Goal: Information Seeking & Learning: Find contact information

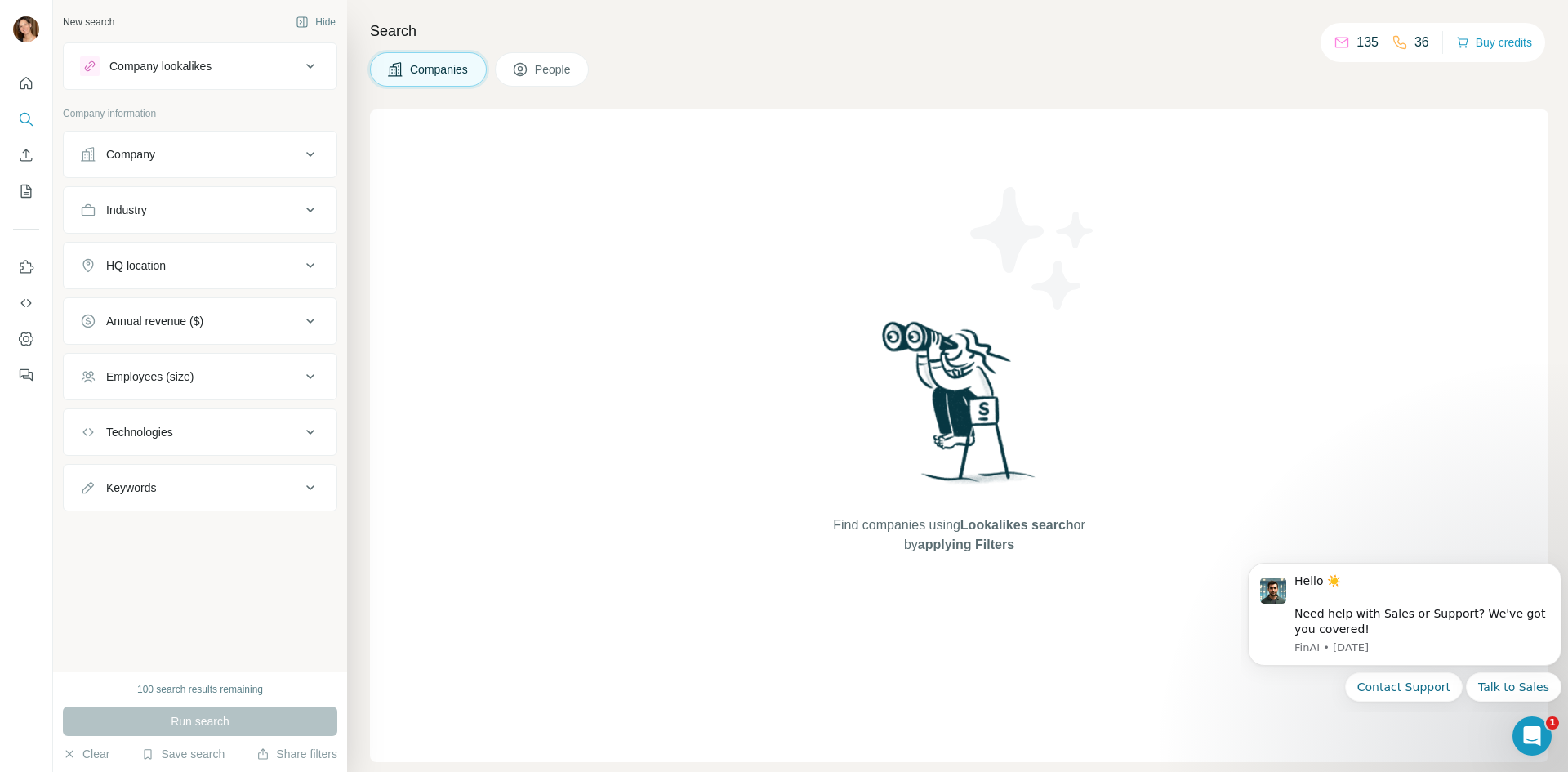
click at [171, 716] on div "Run search" at bounding box center [199, 721] width 274 height 29
click at [204, 754] on button "Save search" at bounding box center [183, 754] width 83 height 16
click at [222, 730] on div "View my saved searches" at bounding box center [229, 725] width 173 height 33
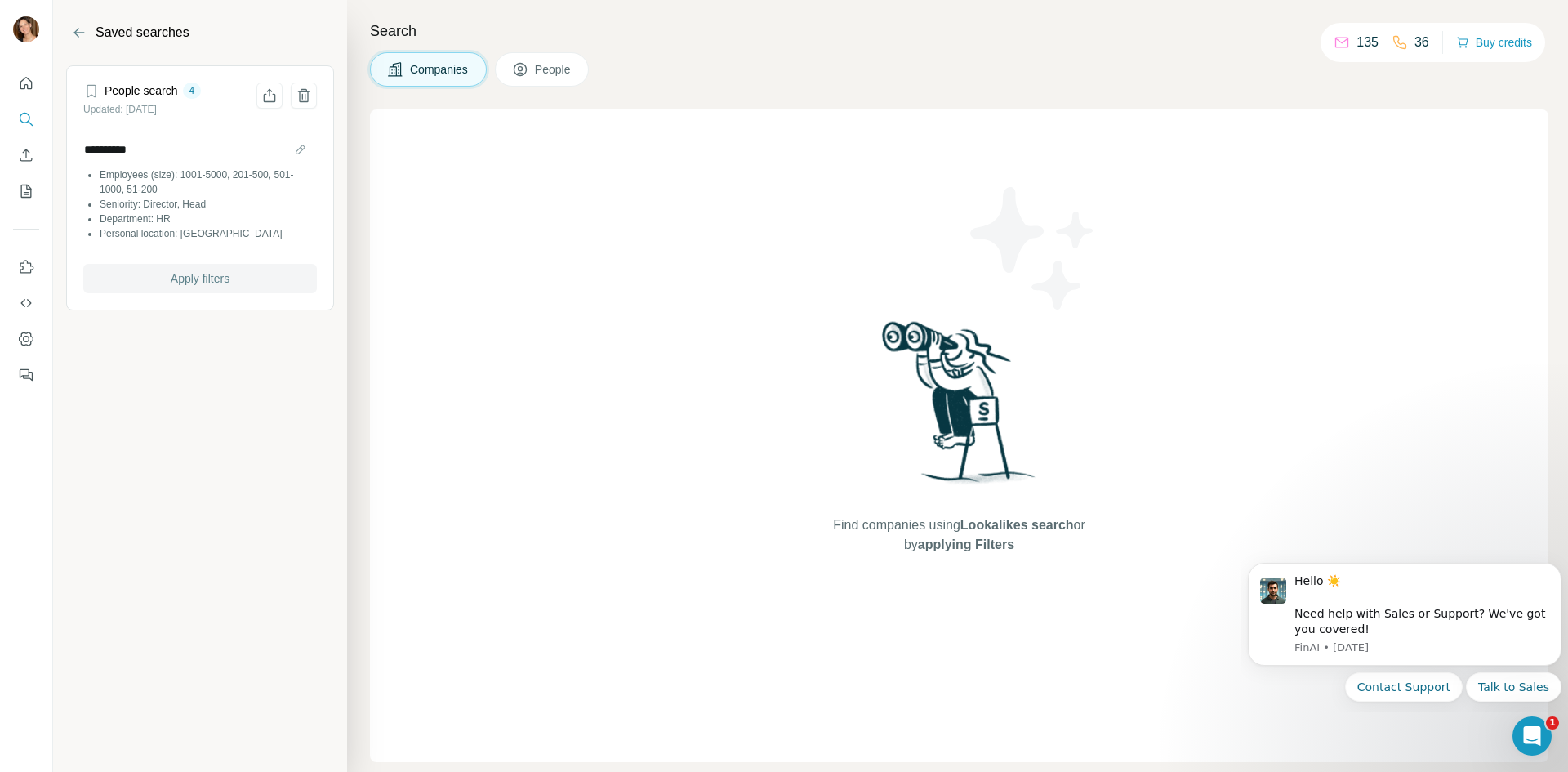
click at [177, 277] on span "Apply filters" at bounding box center [200, 278] width 59 height 16
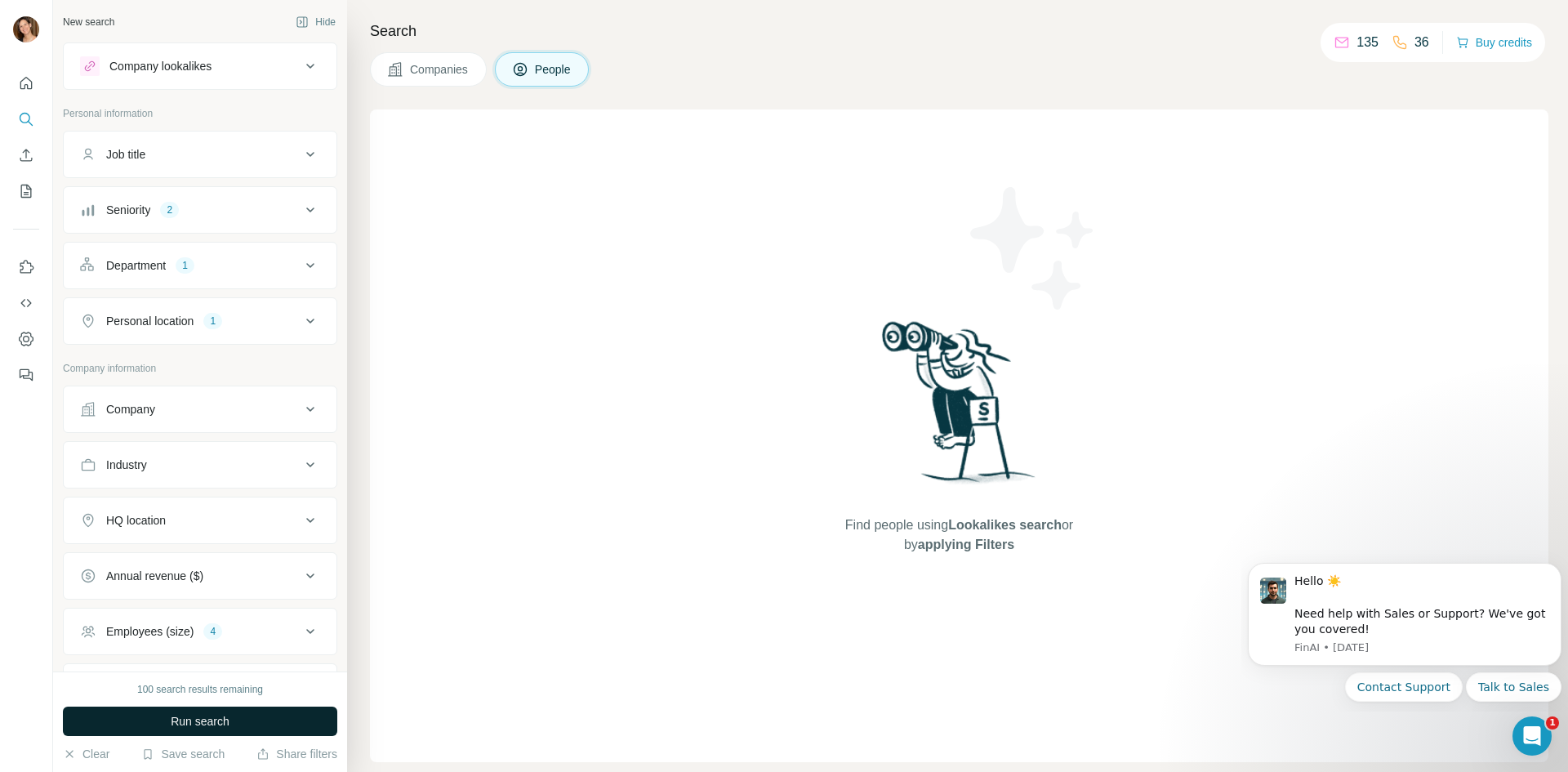
click at [202, 719] on span "Run search" at bounding box center [200, 721] width 59 height 16
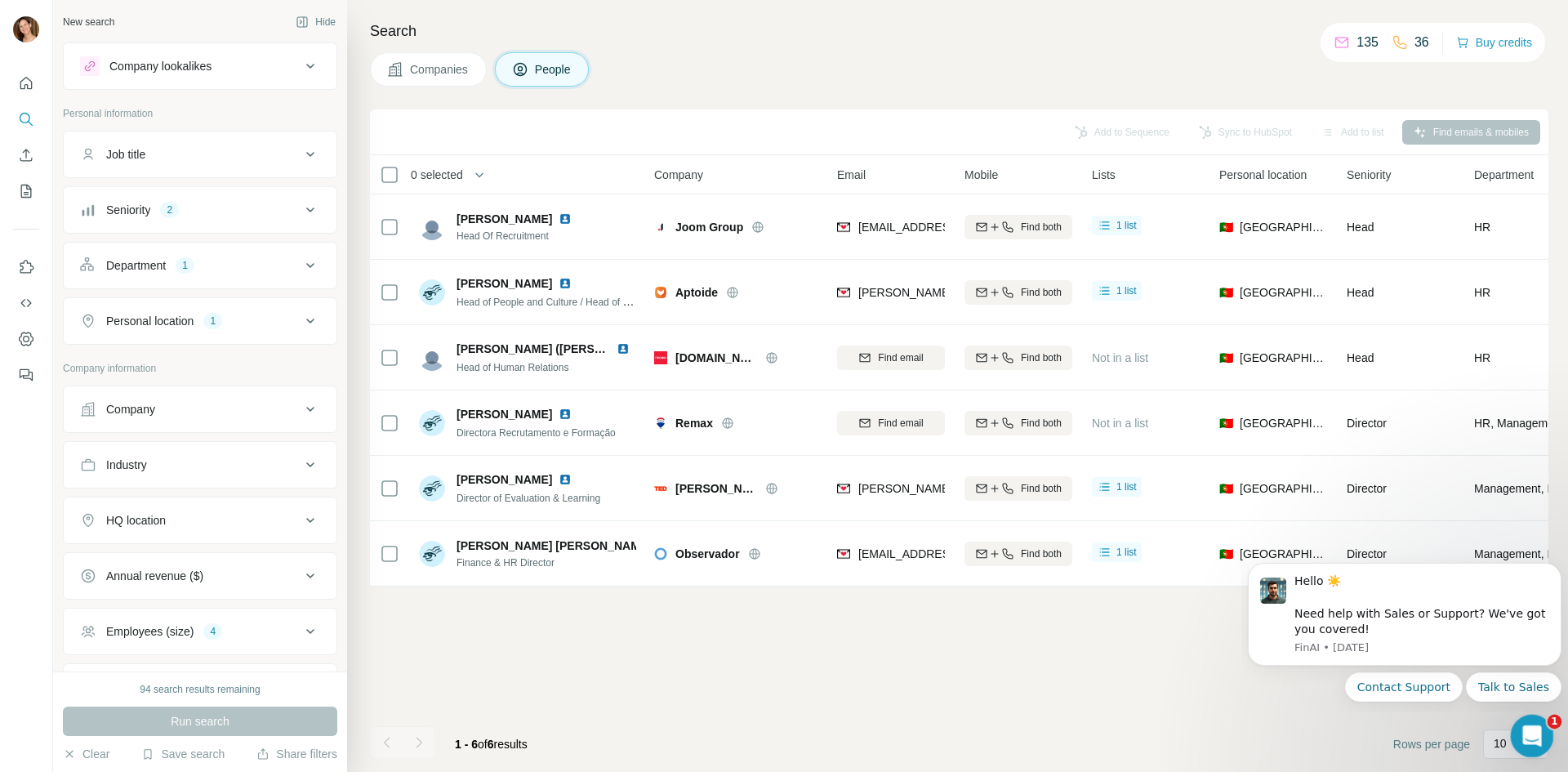
click at [1527, 741] on icon "Open Intercom Messenger" at bounding box center [1529, 733] width 27 height 27
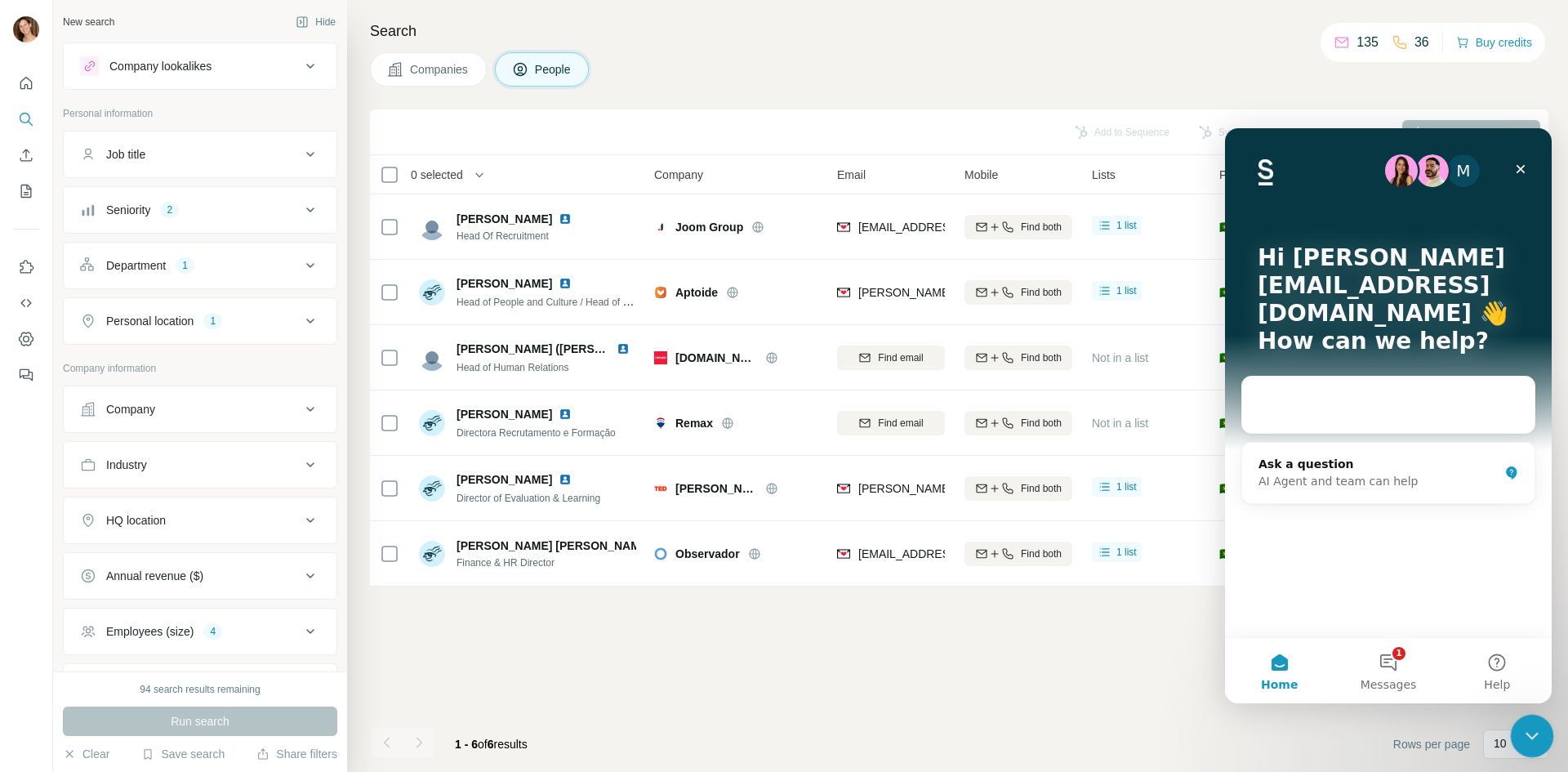
click at [1525, 727] on icon "Close Intercom Messenger" at bounding box center [1529, 733] width 20 height 20
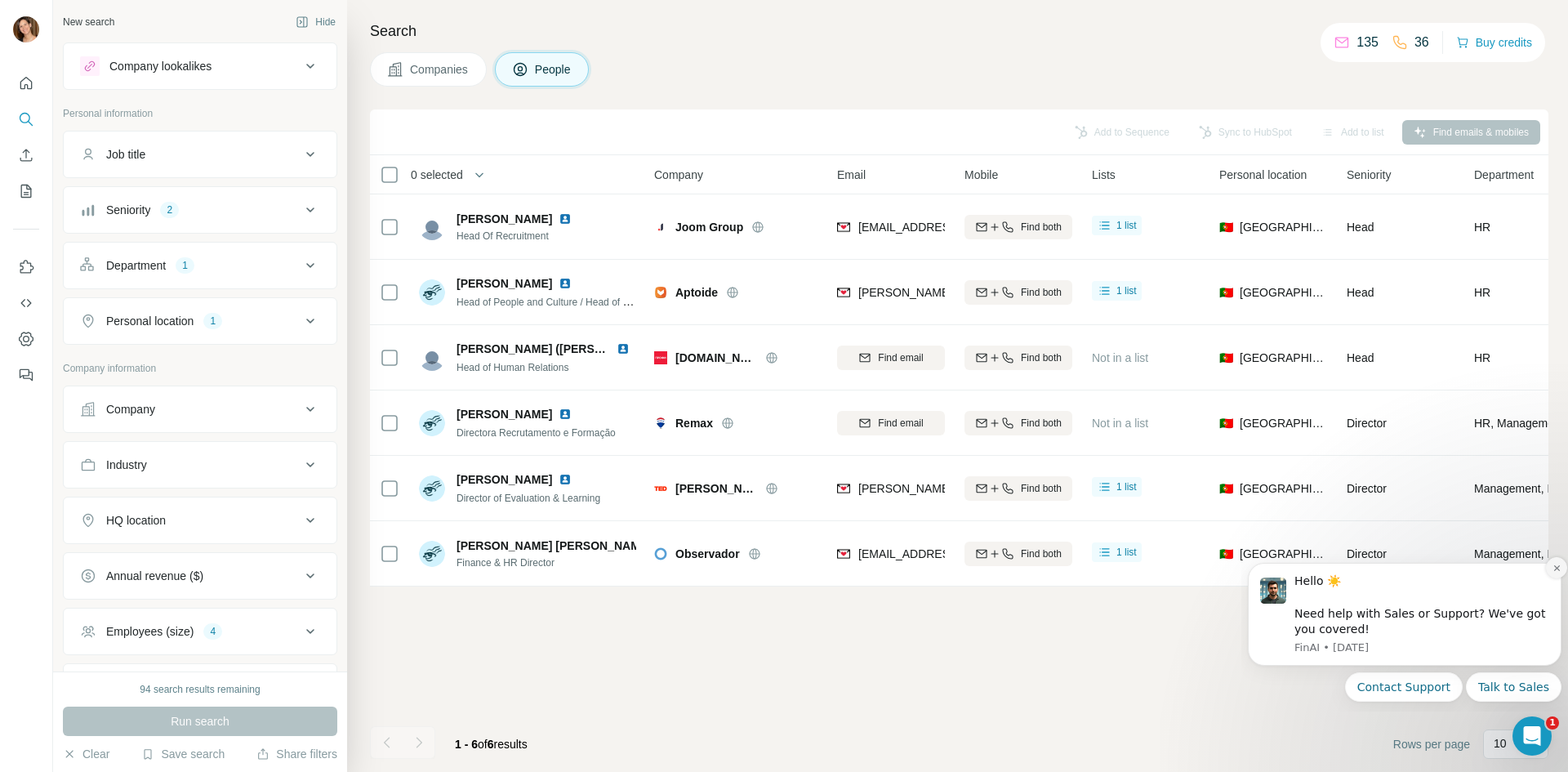
click at [1556, 566] on icon "Dismiss notification" at bounding box center [1557, 568] width 9 height 9
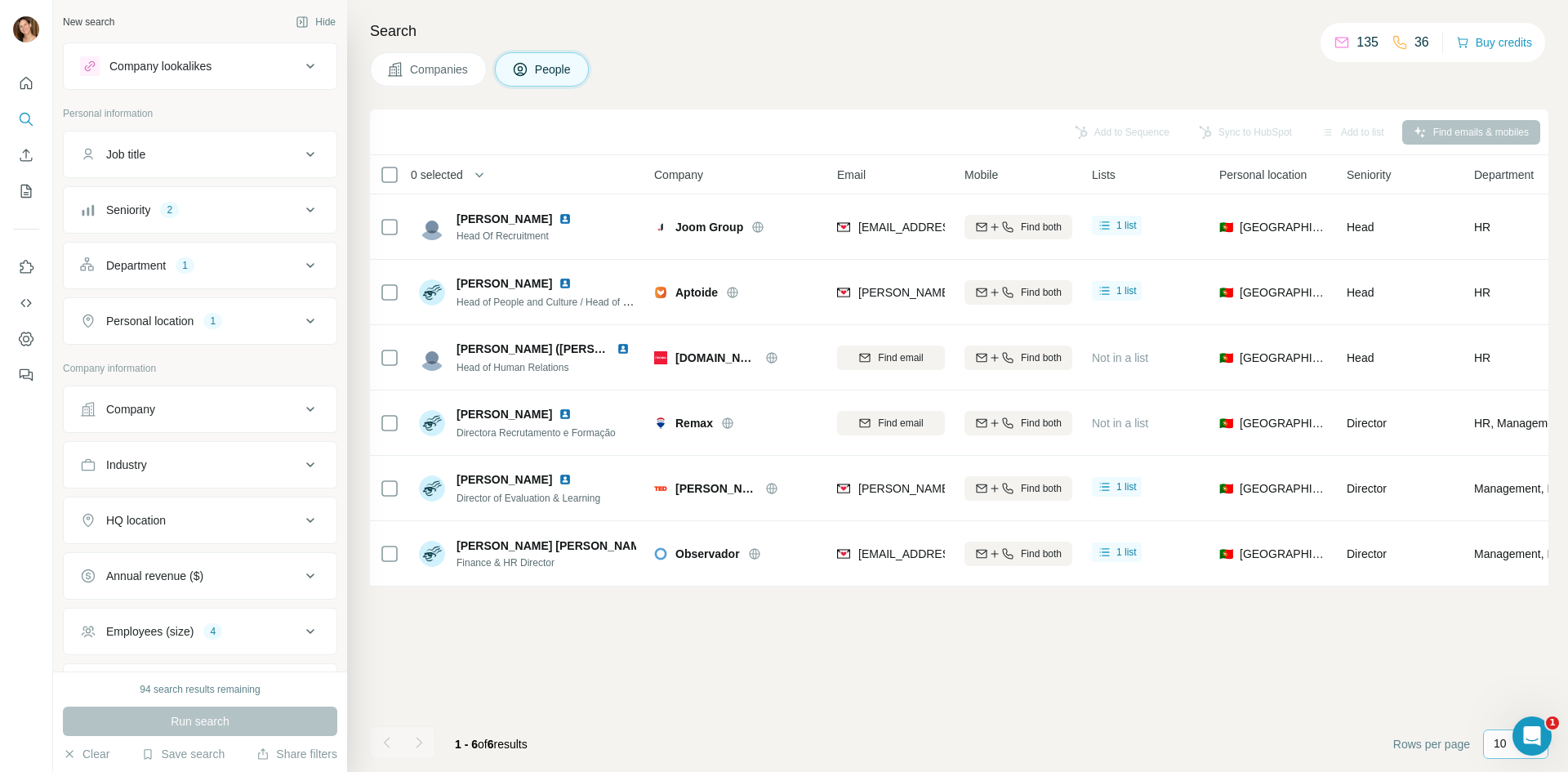
click at [1498, 742] on p "10" at bounding box center [1499, 743] width 13 height 16
click at [1515, 617] on div "60" at bounding box center [1515, 618] width 37 height 16
click at [90, 754] on button "Clear" at bounding box center [86, 754] width 47 height 16
click at [175, 157] on div "Job title" at bounding box center [190, 154] width 220 height 16
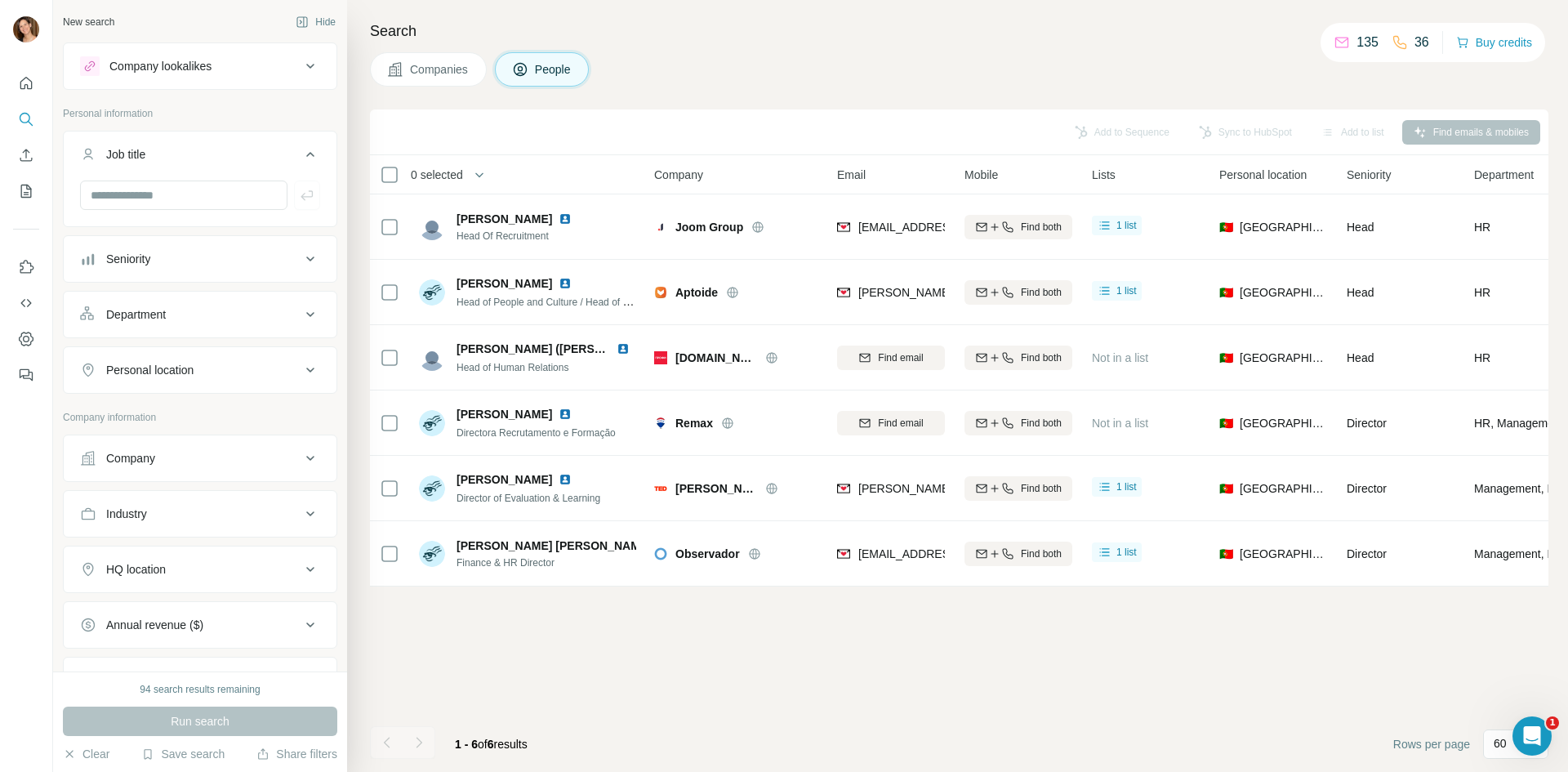
click at [144, 313] on div "Department" at bounding box center [135, 314] width 60 height 16
click at [149, 358] on input at bounding box center [192, 355] width 202 height 18
click at [142, 404] on div "HR" at bounding box center [193, 411] width 200 height 16
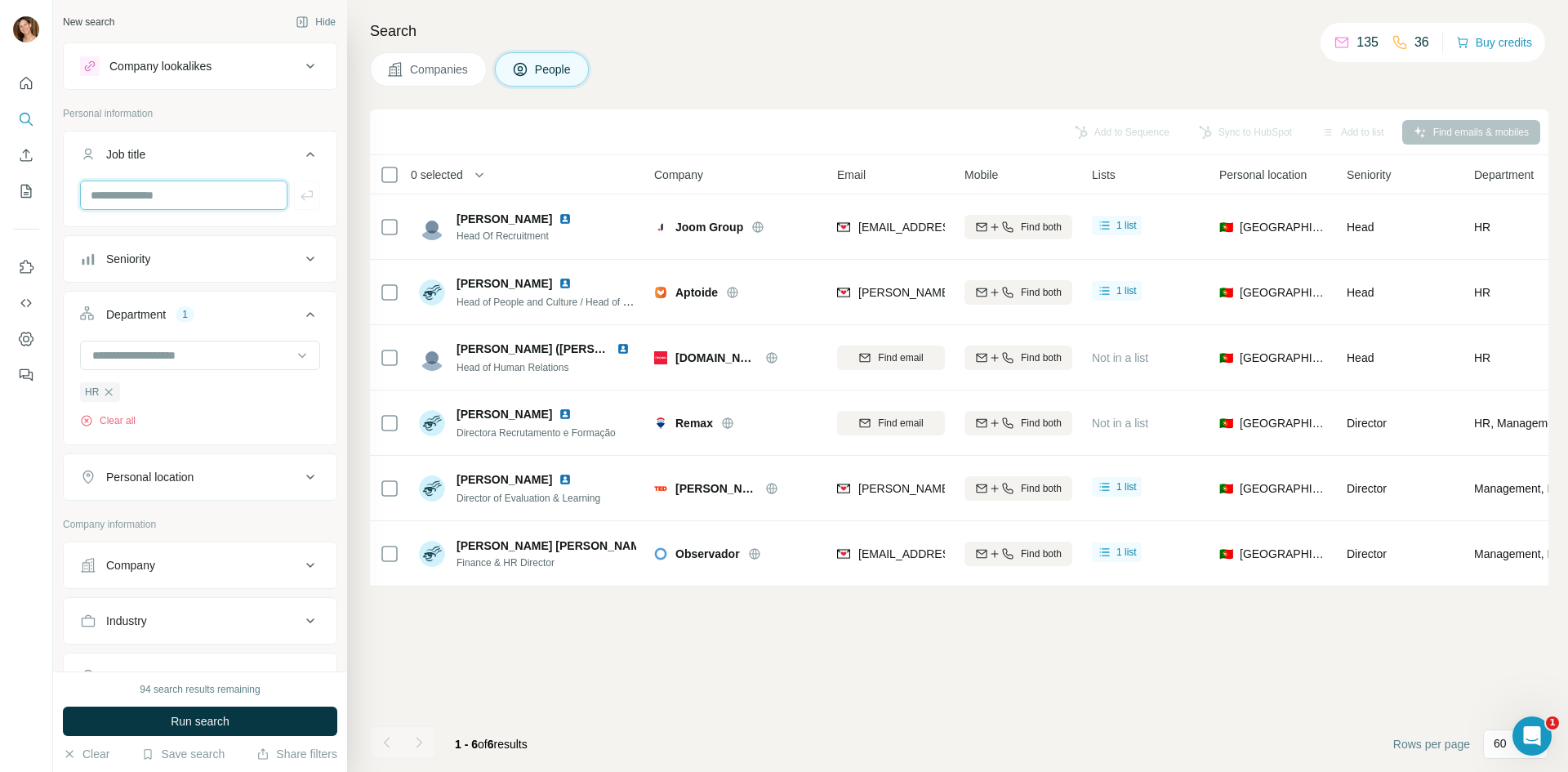
click at [168, 199] on input "text" at bounding box center [183, 195] width 207 height 29
type input "****"
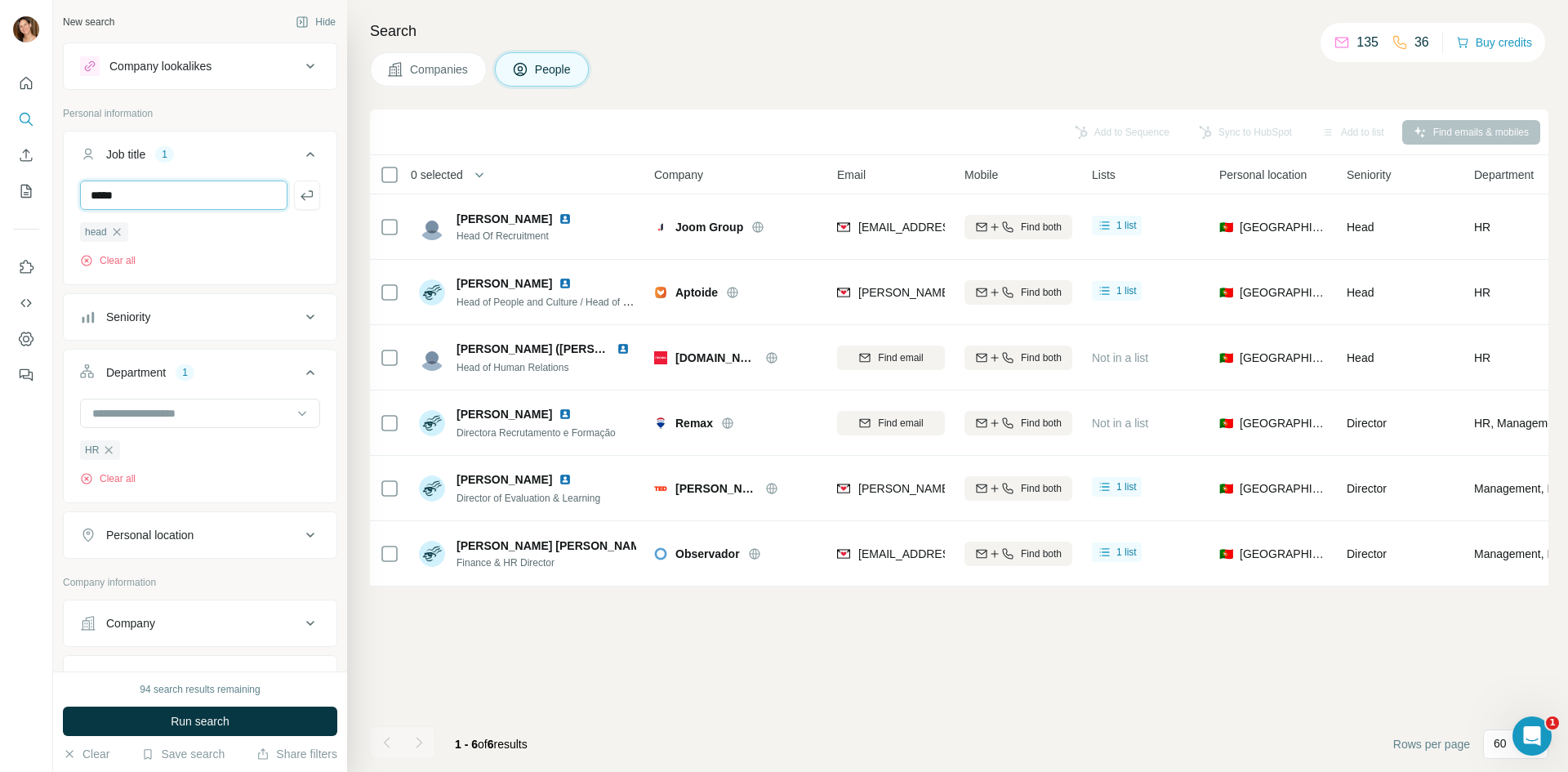
type input "*****"
click at [174, 191] on input "text" at bounding box center [183, 195] width 207 height 29
type input "*********"
type input "***"
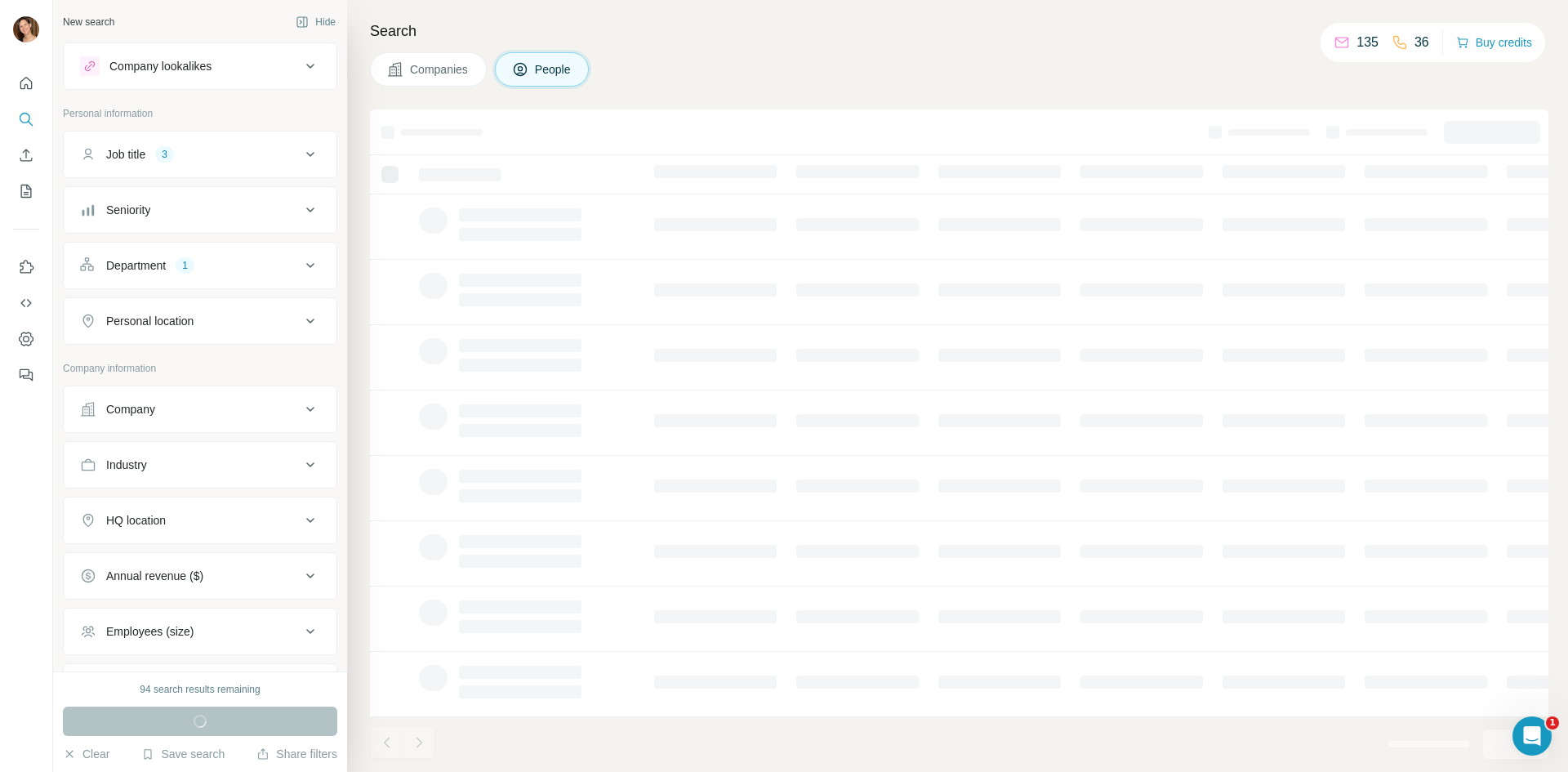
click at [198, 413] on div "Company" at bounding box center [190, 409] width 220 height 16
click at [225, 322] on div "Personal location" at bounding box center [190, 321] width 220 height 16
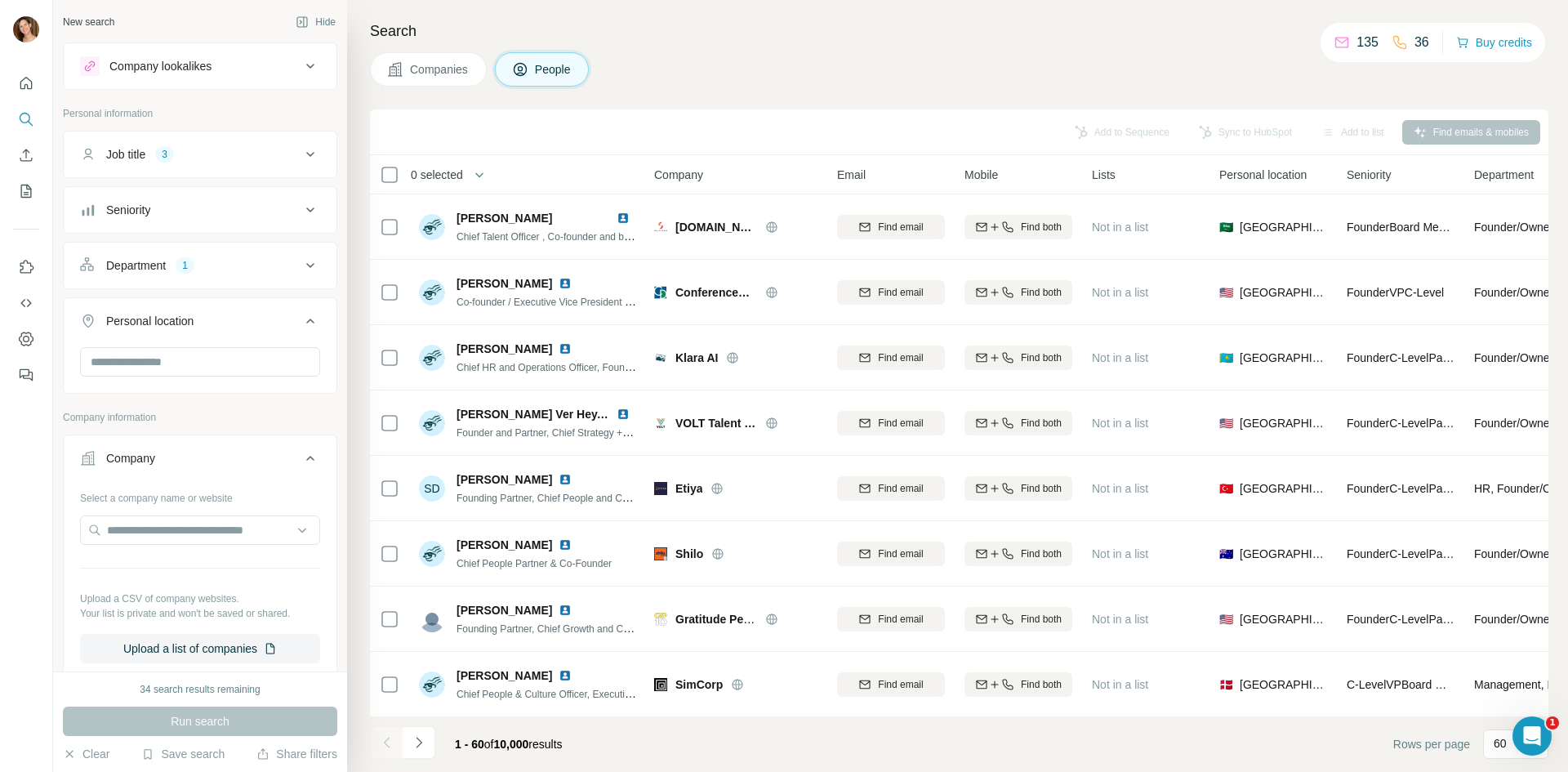
click at [177, 450] on div "Company" at bounding box center [190, 458] width 220 height 16
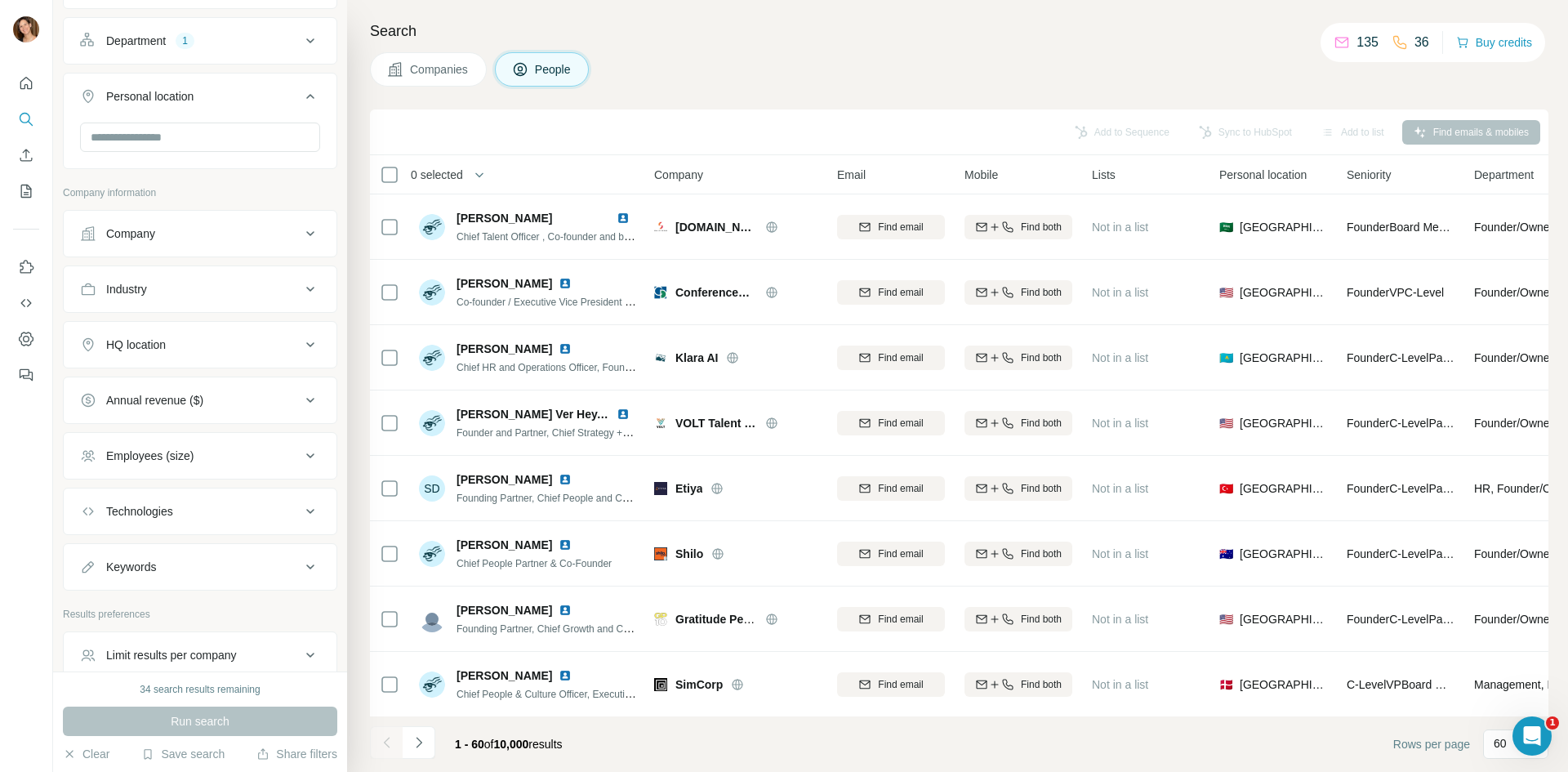
scroll to position [245, 0]
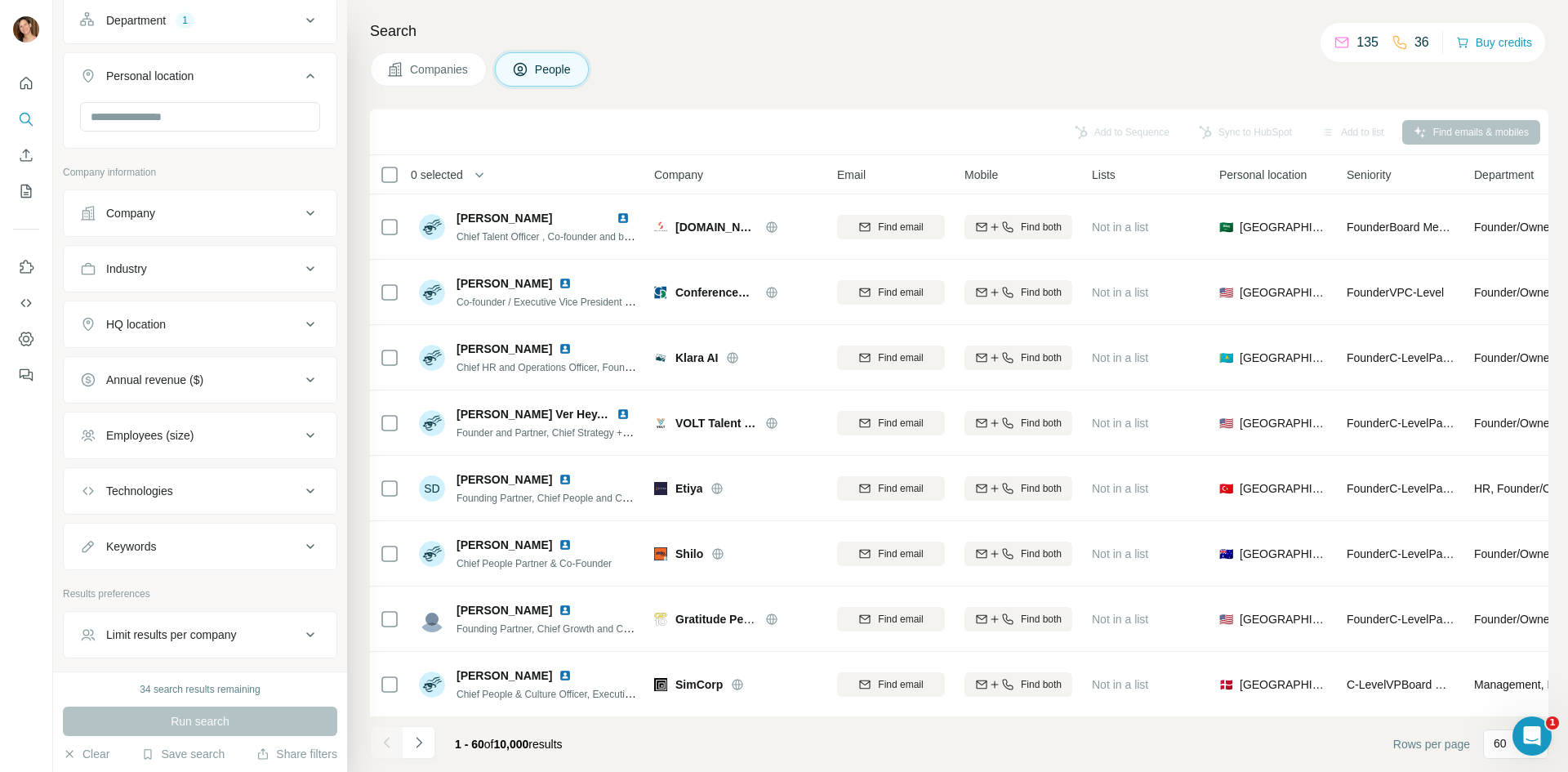
click at [195, 329] on div "HQ location" at bounding box center [190, 324] width 220 height 16
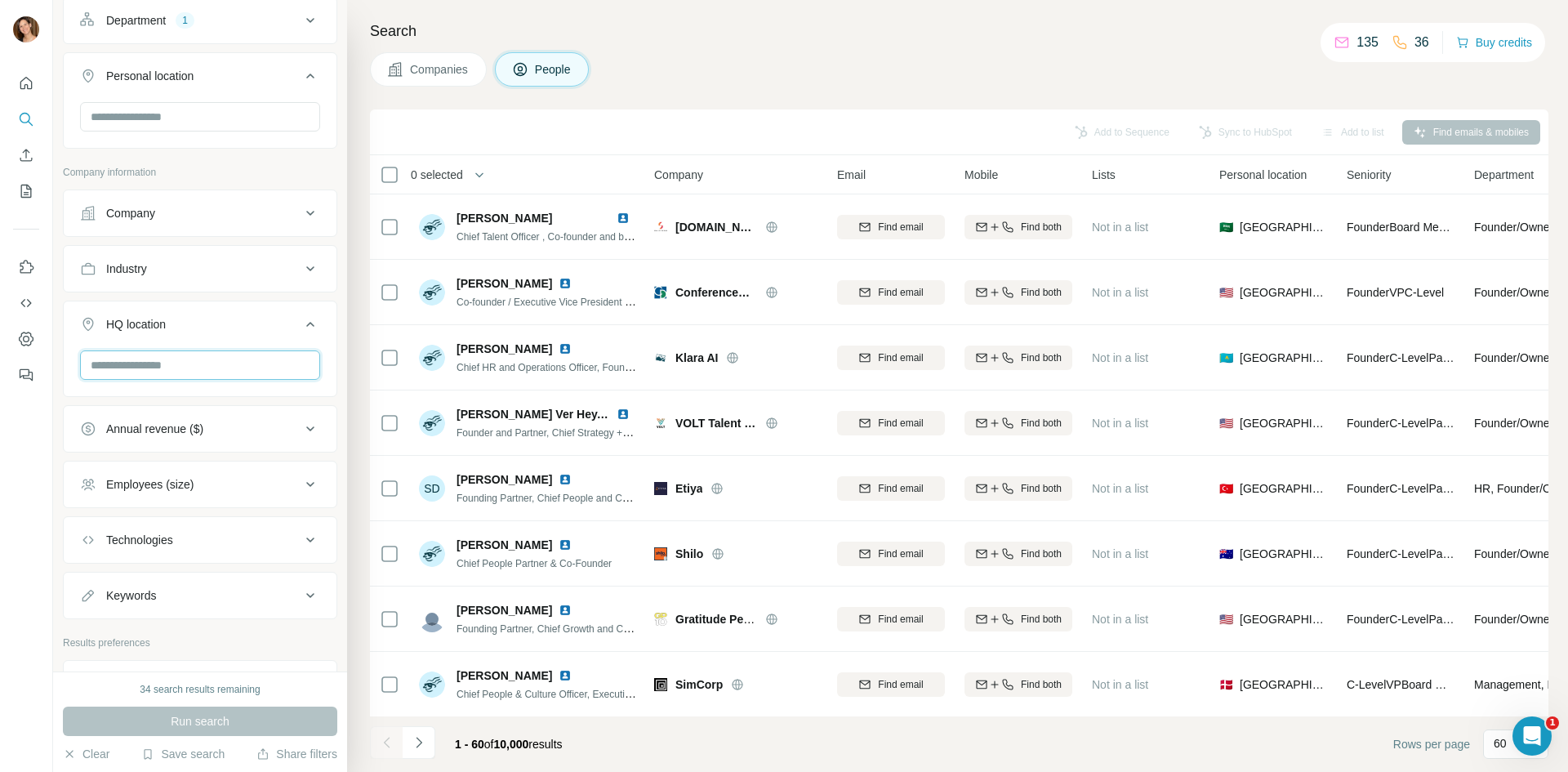
click at [199, 363] on input "text" at bounding box center [199, 365] width 240 height 29
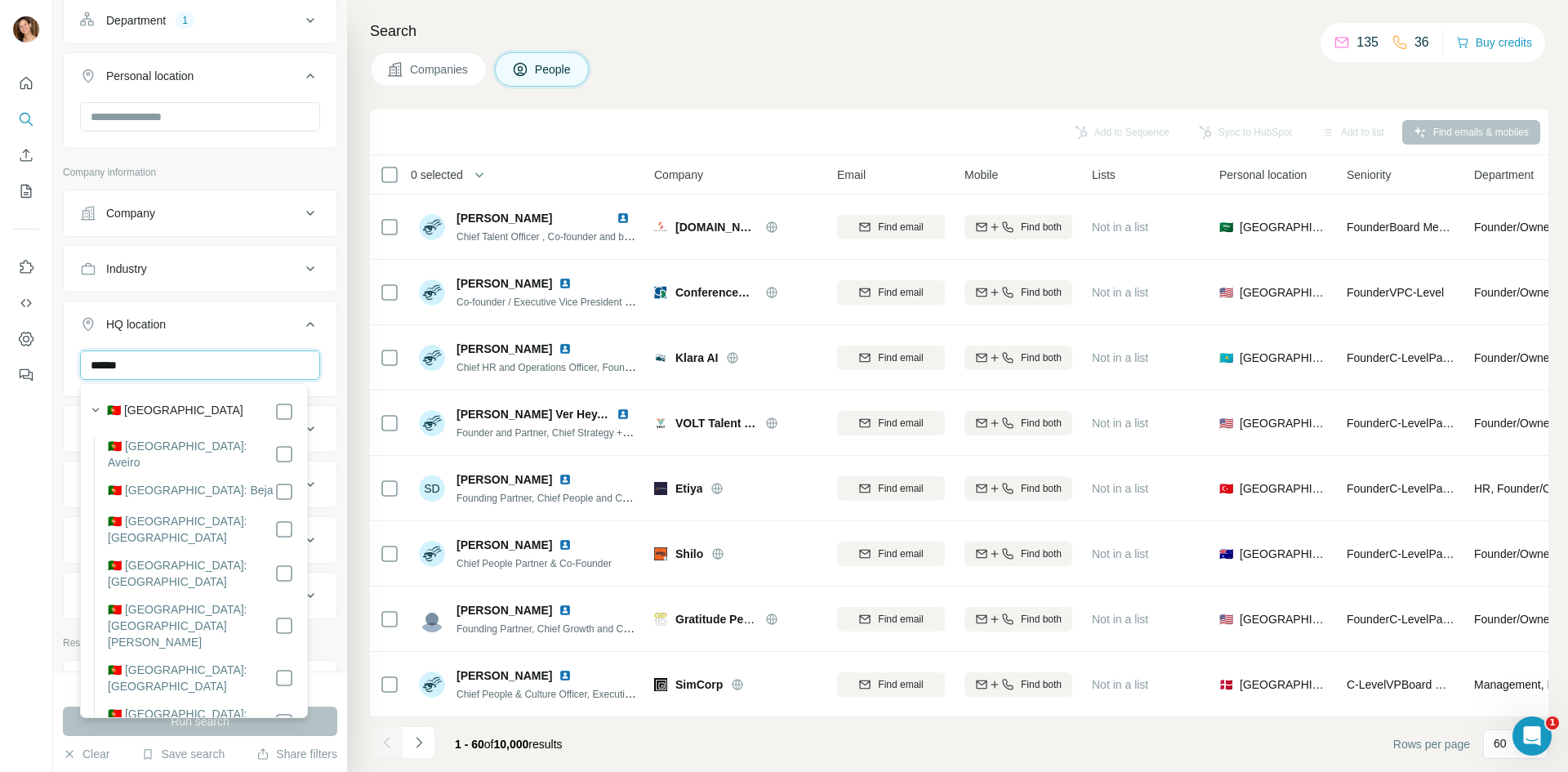
type input "******"
click at [156, 404] on label "🇵🇹 [GEOGRAPHIC_DATA]" at bounding box center [174, 411] width 136 height 20
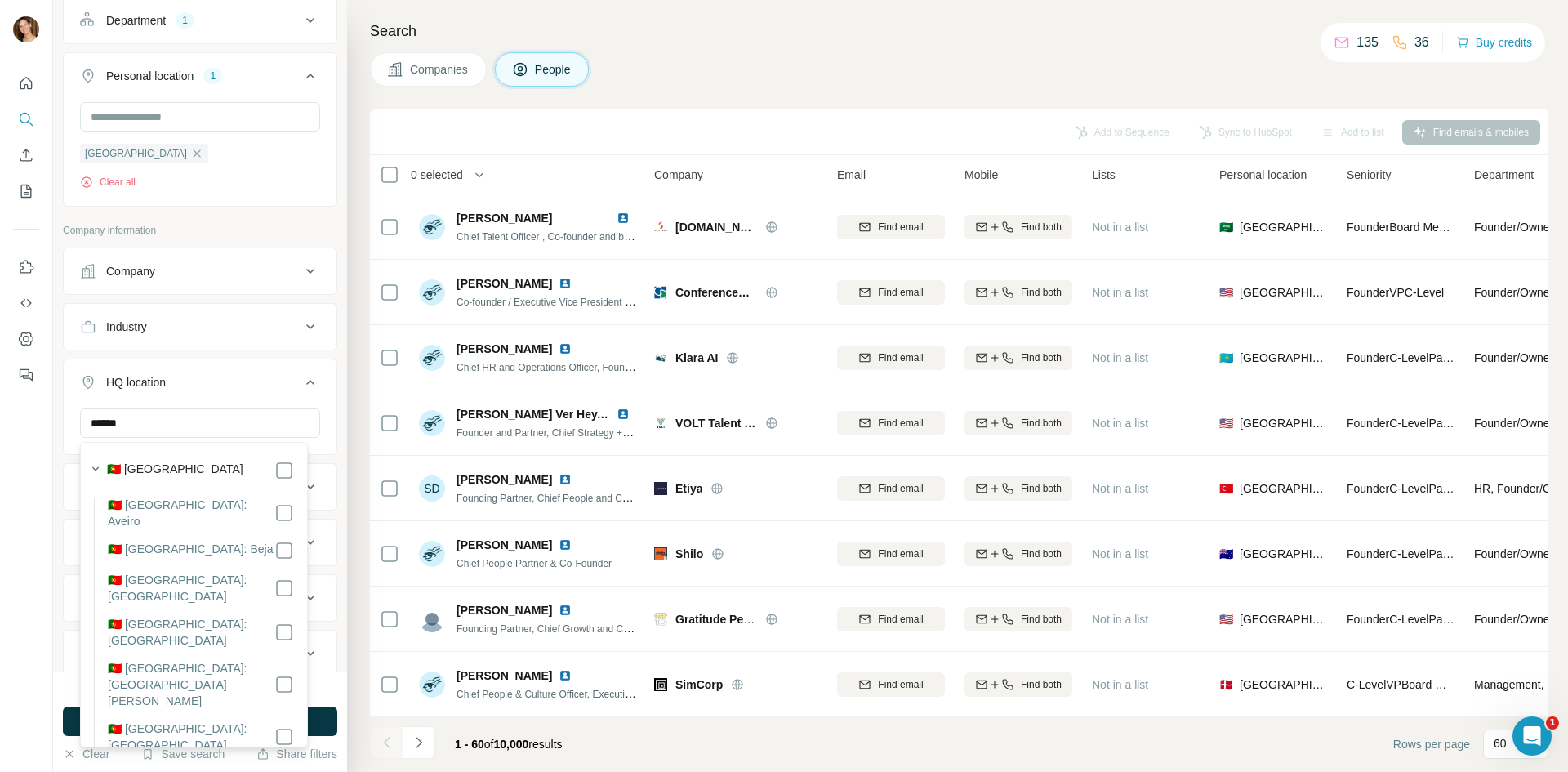
scroll to position [167, 0]
drag, startPoint x: 58, startPoint y: 460, endPoint x: 111, endPoint y: 437, distance: 57.8
click at [58, 459] on div "New search Hide Company lookalikes Personal information Job title 3 Seniority D…" at bounding box center [199, 336] width 294 height 671
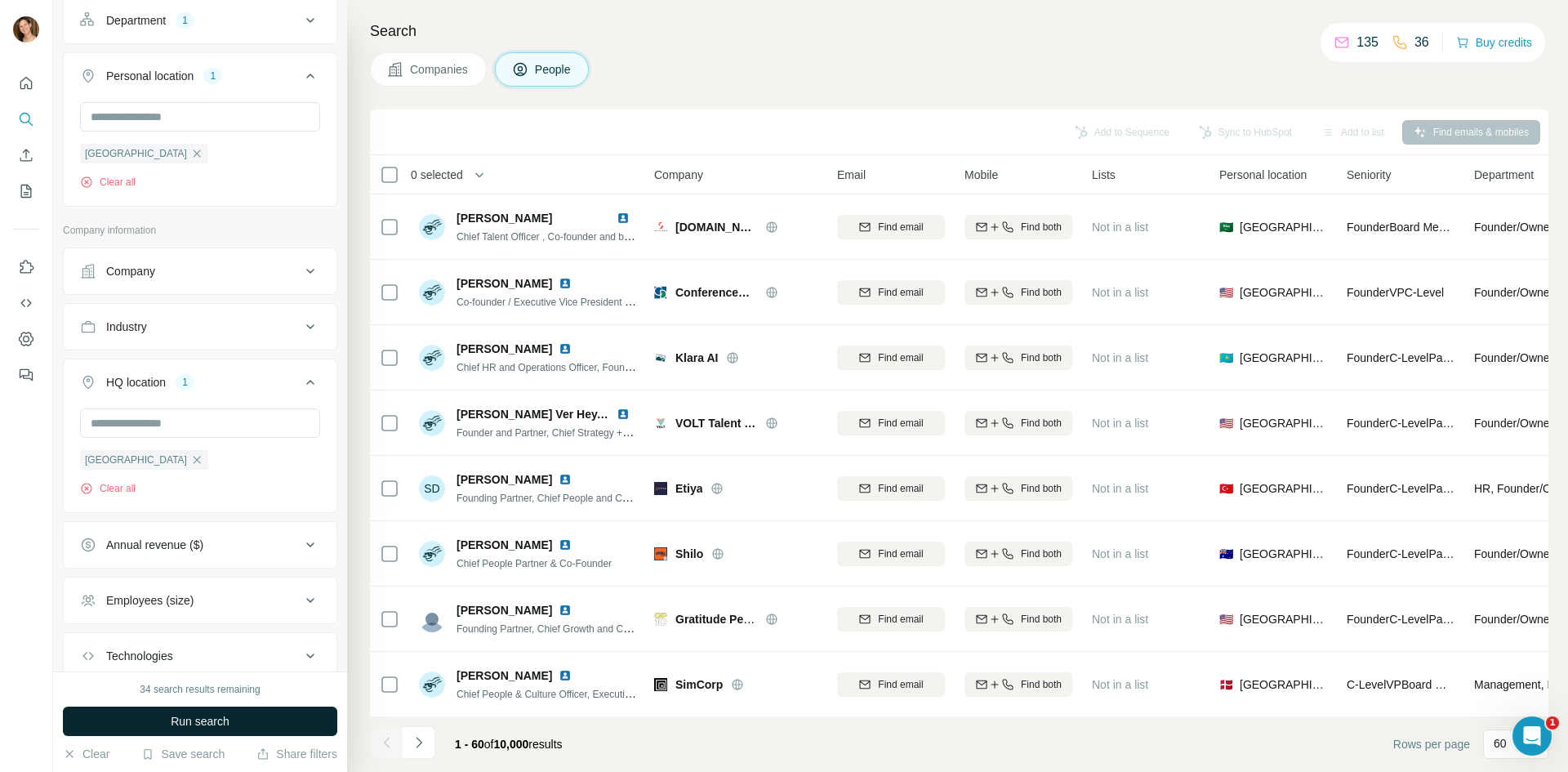
click at [199, 723] on span "Run search" at bounding box center [200, 721] width 59 height 16
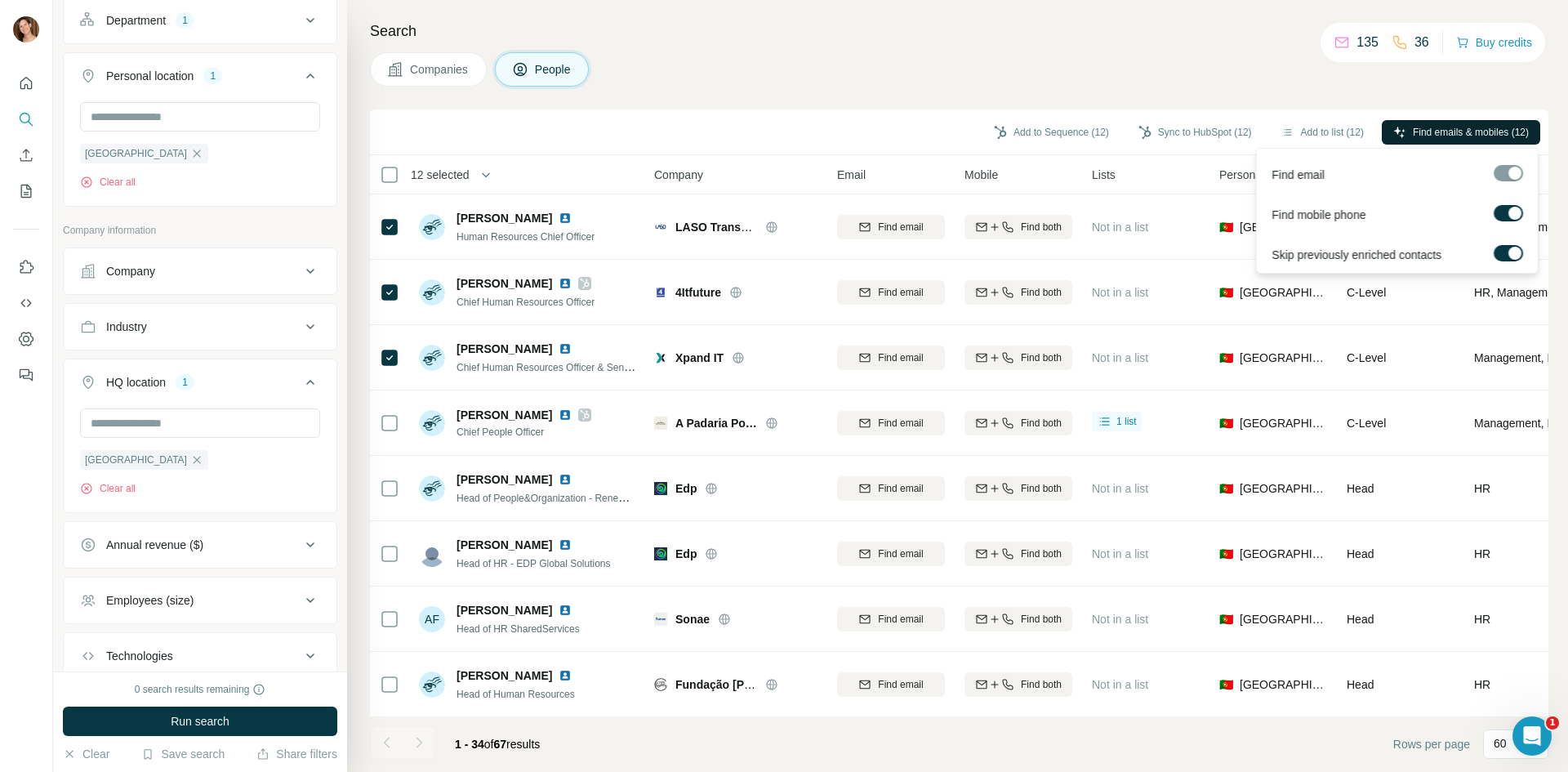
click at [1474, 128] on span "Find emails & mobiles (12)" at bounding box center [1471, 132] width 116 height 15
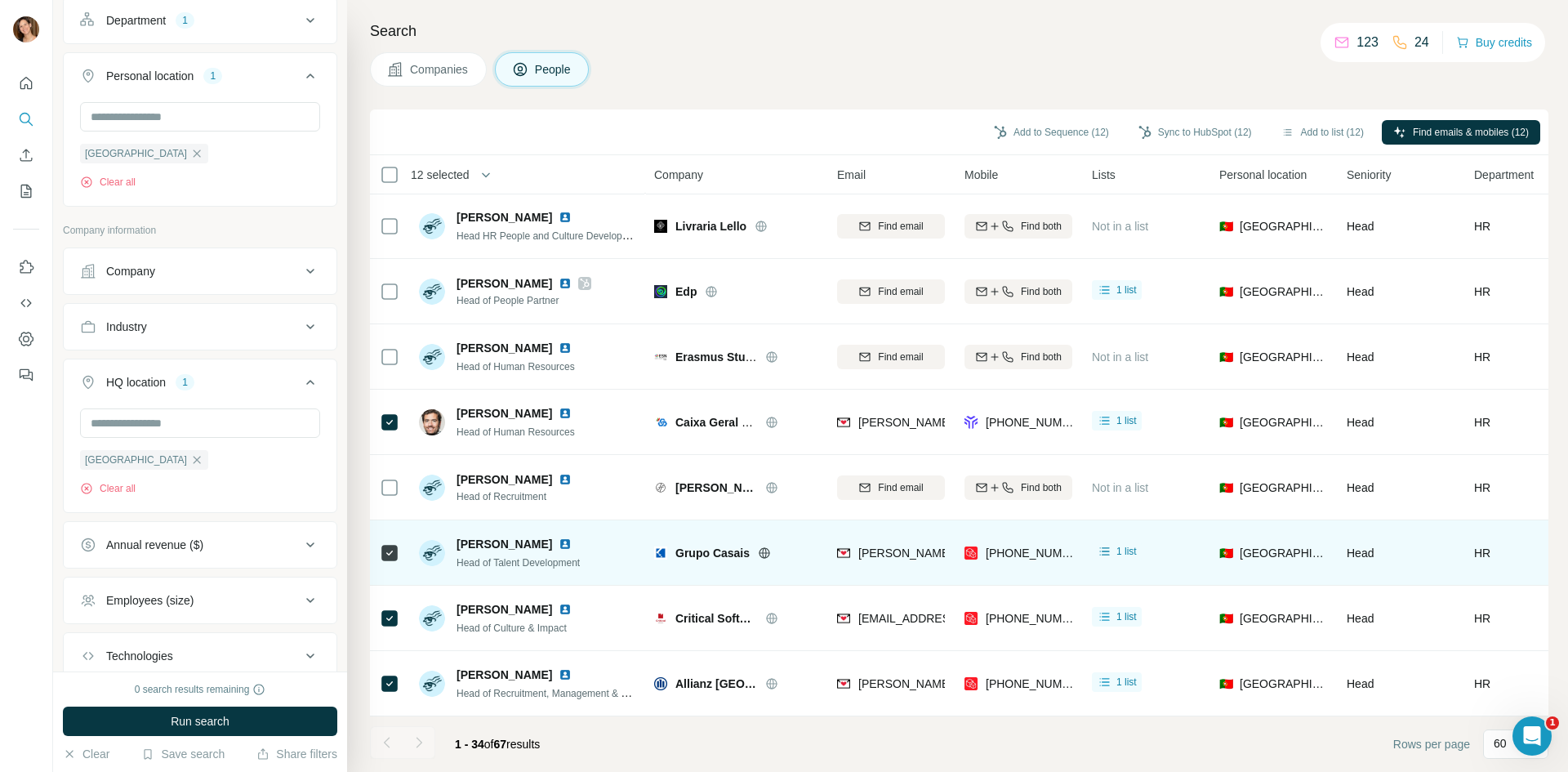
scroll to position [1708, 0]
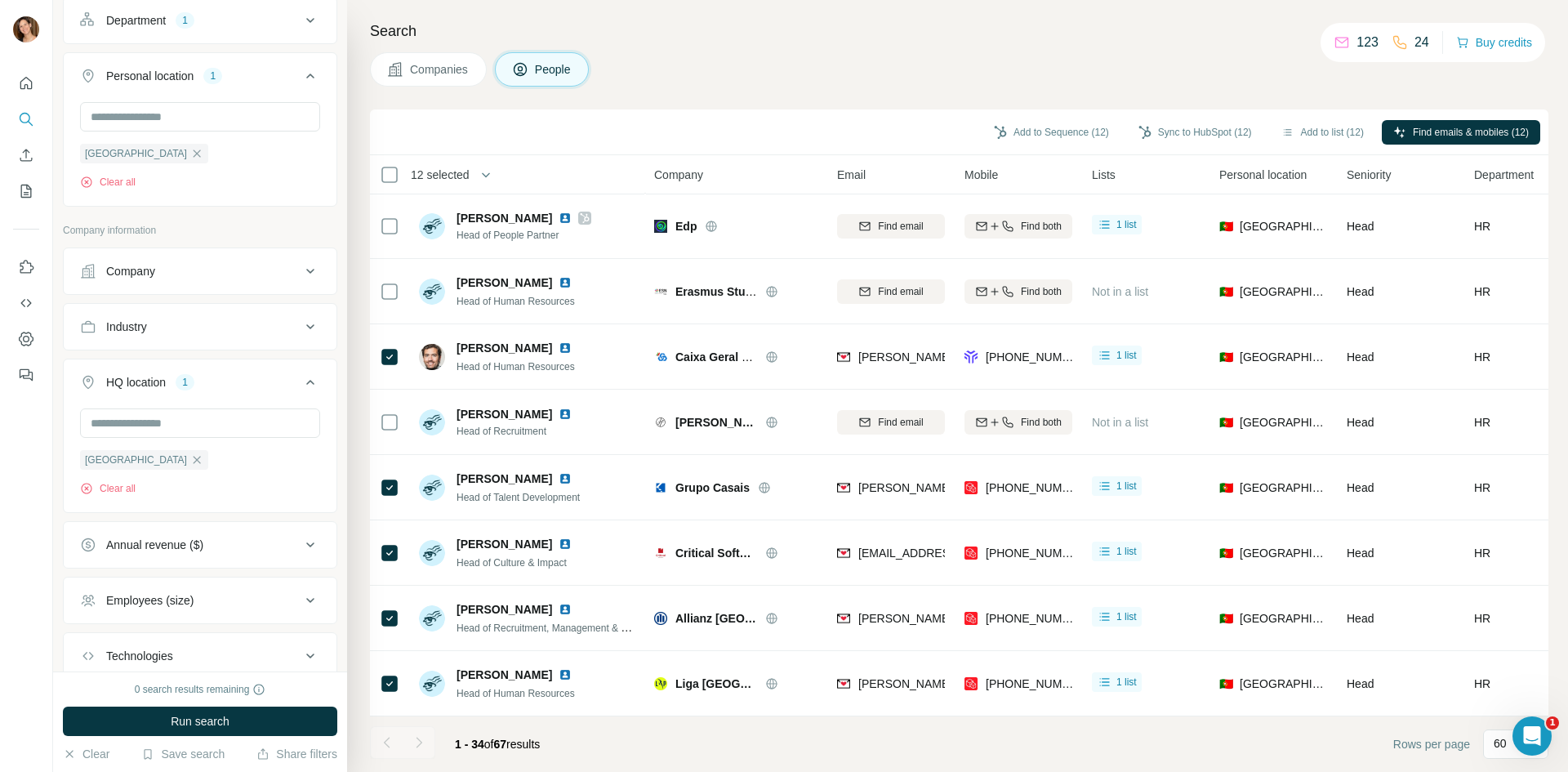
click at [964, 76] on div "Companies People" at bounding box center [959, 69] width 1179 height 35
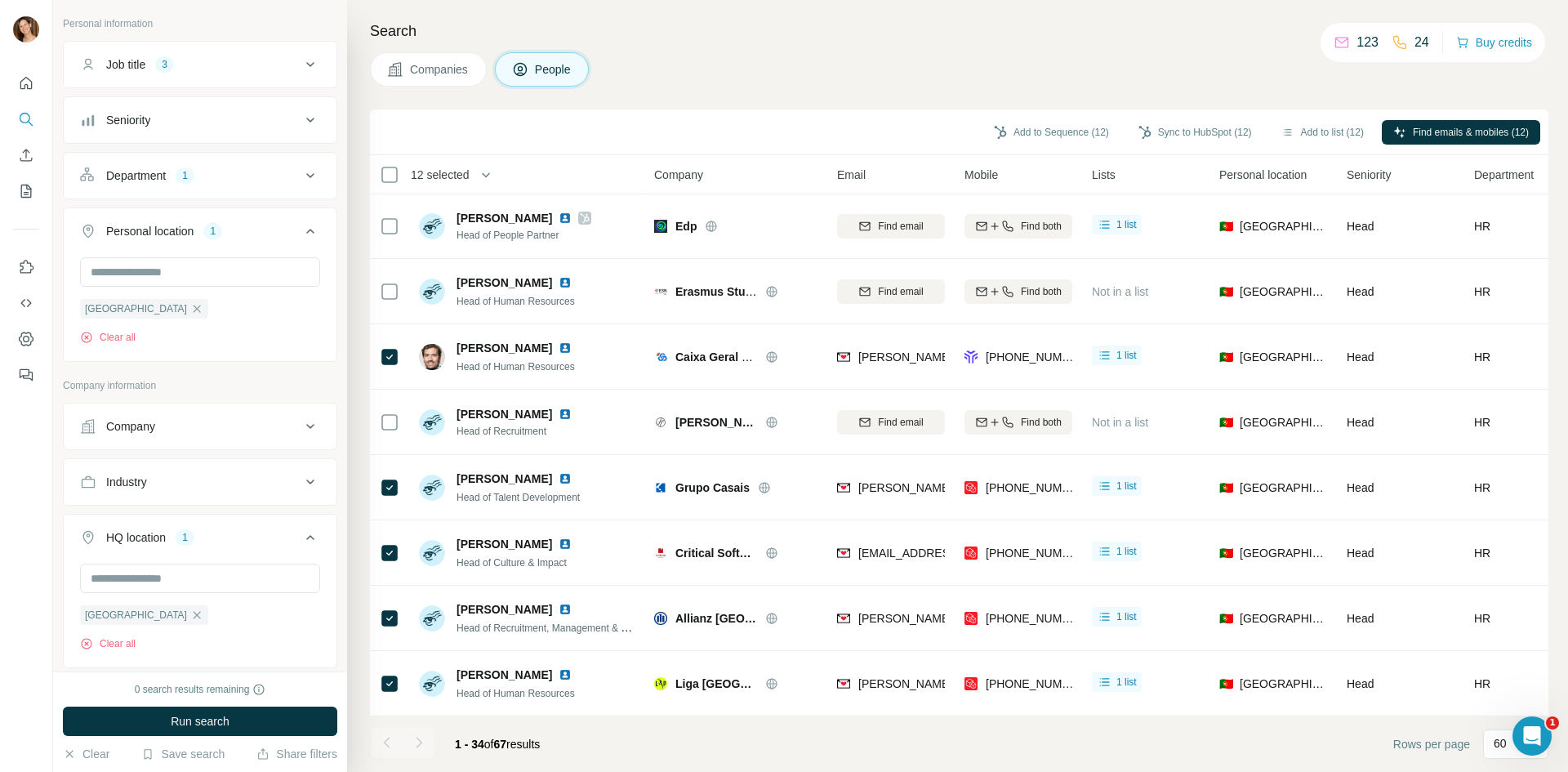
scroll to position [0, 0]
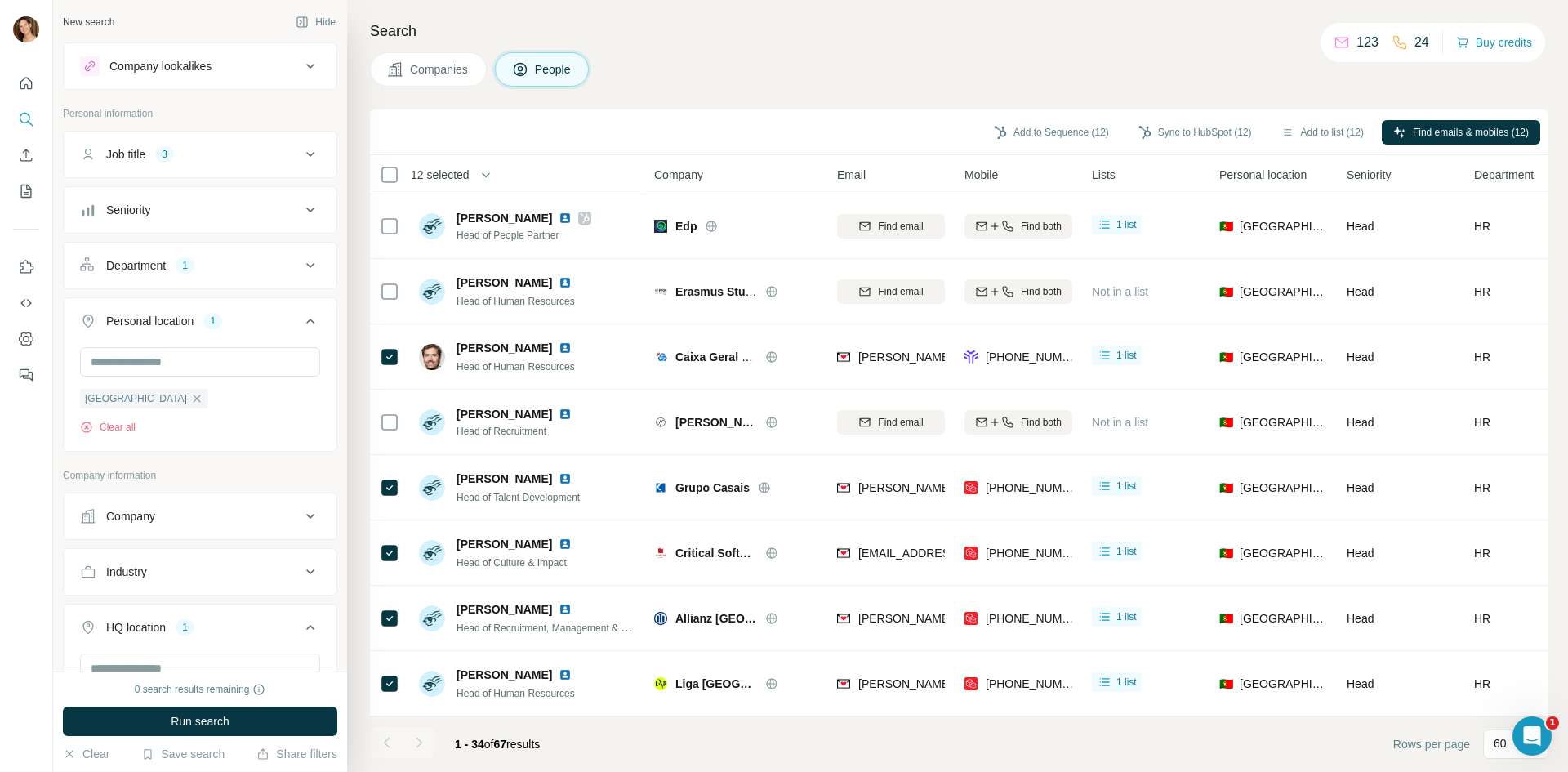
click at [925, 57] on div "Companies People" at bounding box center [959, 69] width 1179 height 35
